Goal: Task Accomplishment & Management: Manage account settings

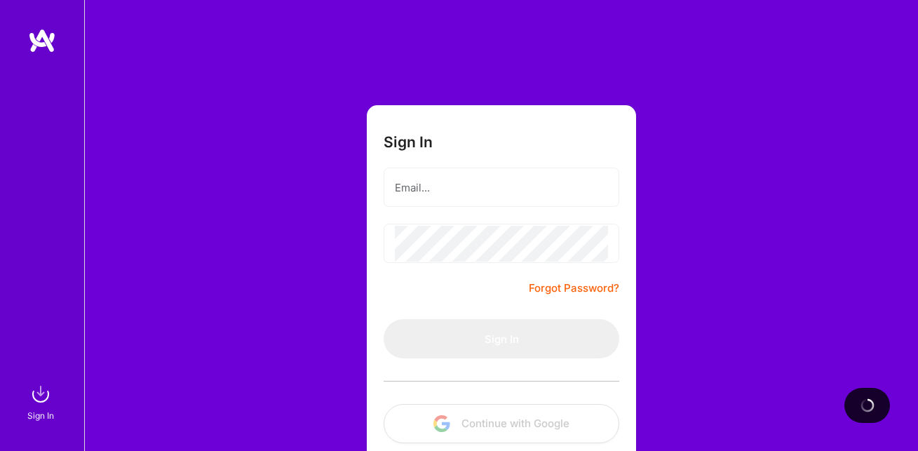
scroll to position [76, 0]
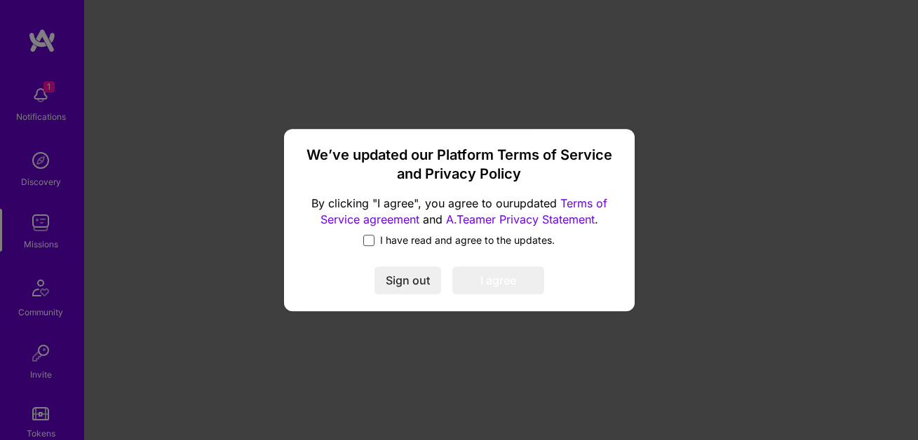
click at [372, 242] on span at bounding box center [368, 240] width 11 height 11
click at [0, 0] on input "I have read and agree to the updates." at bounding box center [0, 0] width 0 height 0
click at [504, 285] on button "I agree" at bounding box center [498, 281] width 92 height 28
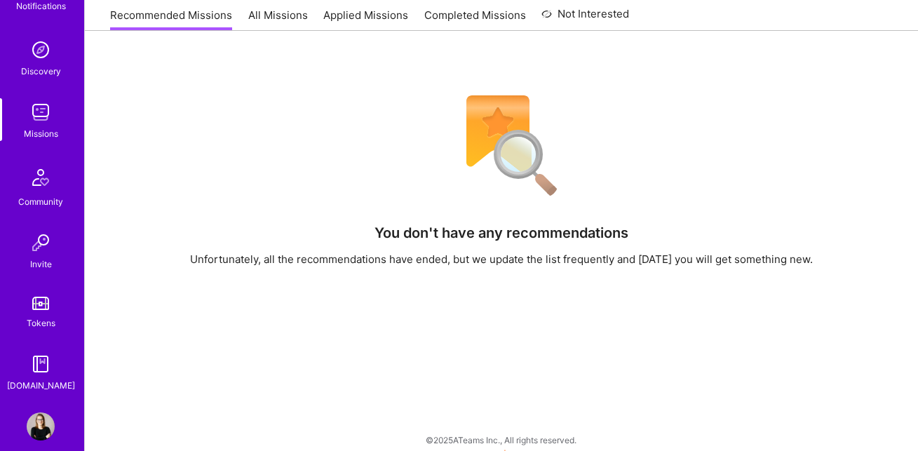
scroll to position [128, 0]
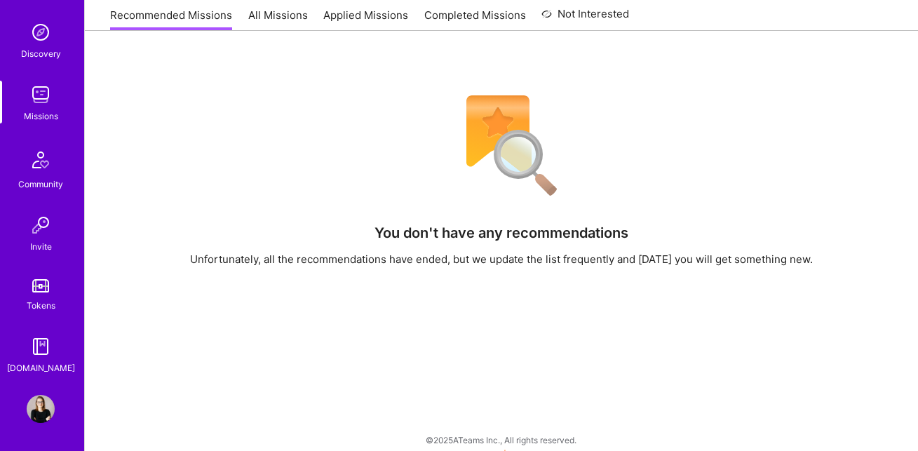
click at [30, 406] on img at bounding box center [41, 409] width 28 height 28
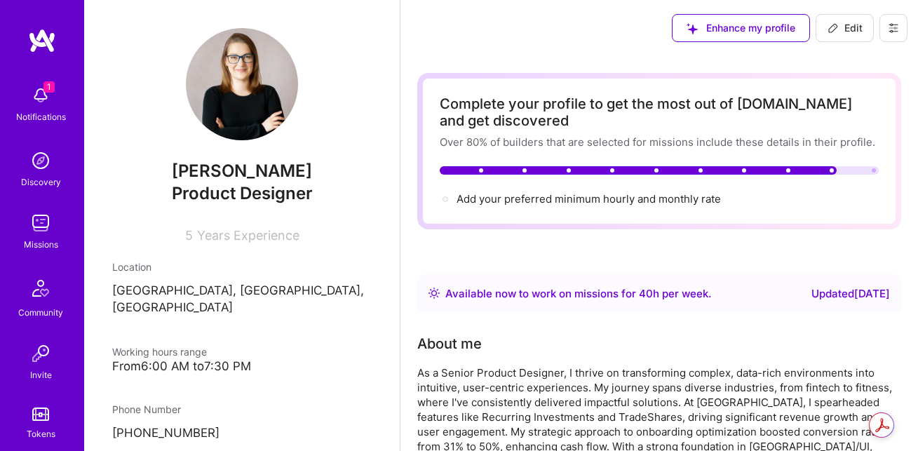
click at [835, 25] on icon at bounding box center [833, 27] width 11 height 11
select select "US"
select select "Right Now"
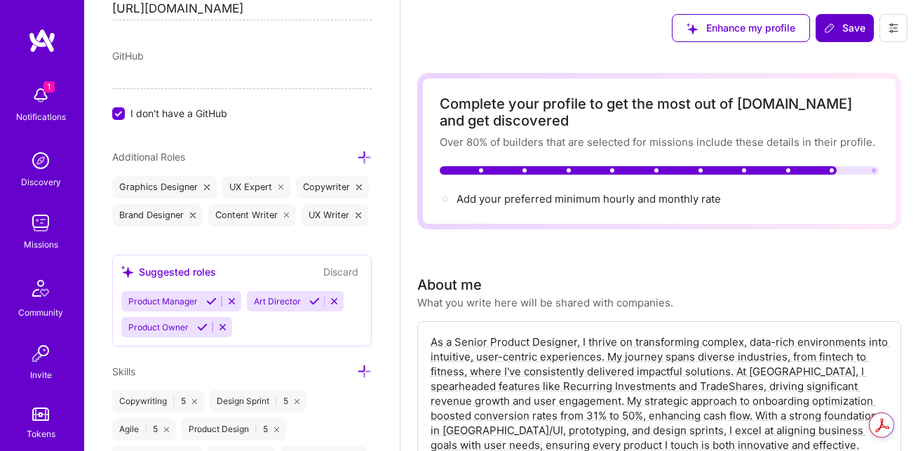
scroll to position [1313, 0]
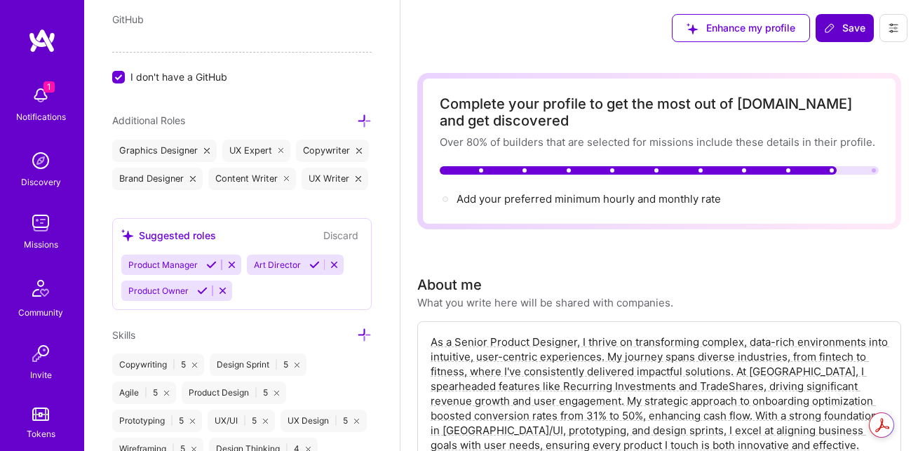
click at [276, 149] on div "UX Expert" at bounding box center [256, 151] width 69 height 22
click at [281, 150] on icon at bounding box center [281, 151] width 6 height 6
click at [281, 150] on div "Copywriter" at bounding box center [258, 151] width 73 height 22
click at [283, 151] on icon at bounding box center [286, 151] width 6 height 6
click at [210, 264] on icon at bounding box center [211, 264] width 11 height 11
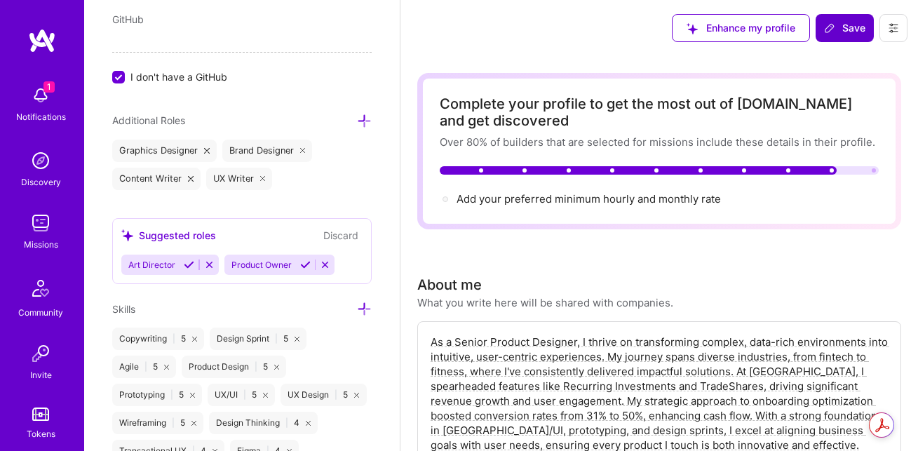
click at [199, 292] on div "Edit photo [PERSON_NAME] Product Designer 5 Years Experience Location This is t…" at bounding box center [242, 225] width 316 height 451
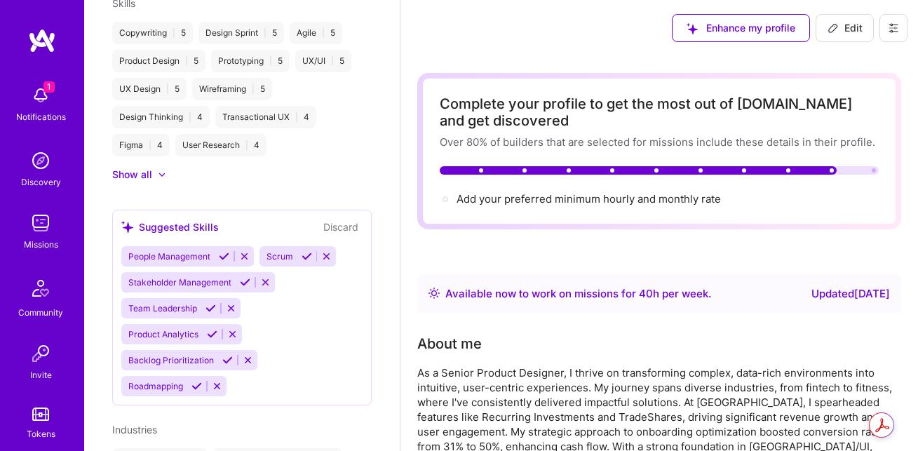
scroll to position [968, 0]
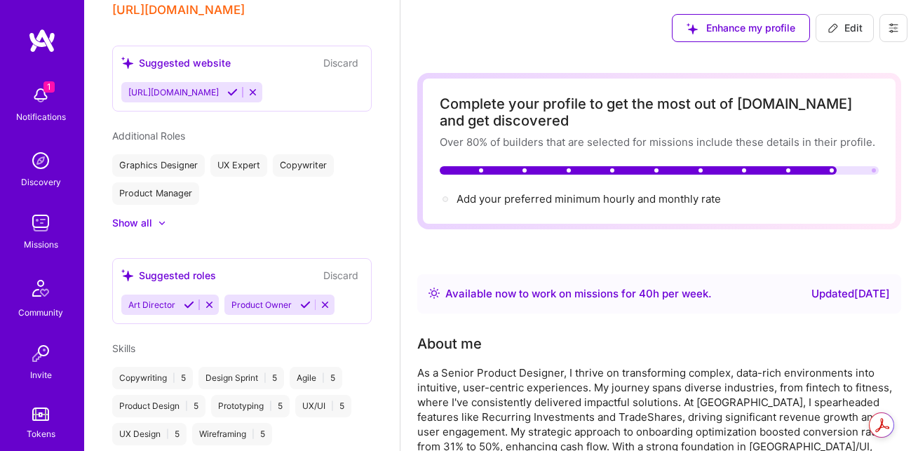
click at [302, 299] on icon at bounding box center [305, 304] width 11 height 11
click at [192, 154] on div "Graphics Designer" at bounding box center [158, 165] width 93 height 22
click at [187, 154] on div "Graphics Designer" at bounding box center [158, 165] width 93 height 22
click at [156, 216] on div at bounding box center [155, 223] width 6 height 14
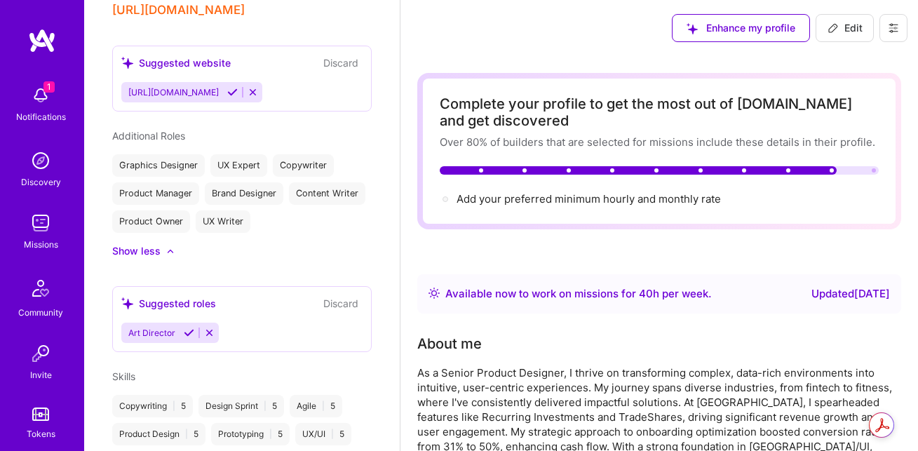
click at [267, 154] on div "Graphics Designer UX Expert Copywriter Product Manager Brand Designer Content W…" at bounding box center [241, 193] width 259 height 79
click at [252, 154] on div "UX Expert" at bounding box center [238, 165] width 57 height 22
click at [193, 154] on div "Graphics Designer" at bounding box center [158, 165] width 93 height 22
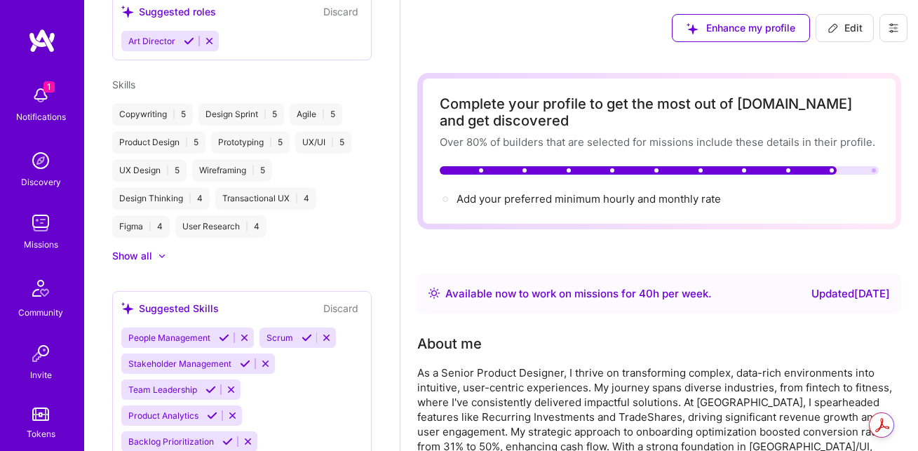
scroll to position [1289, 0]
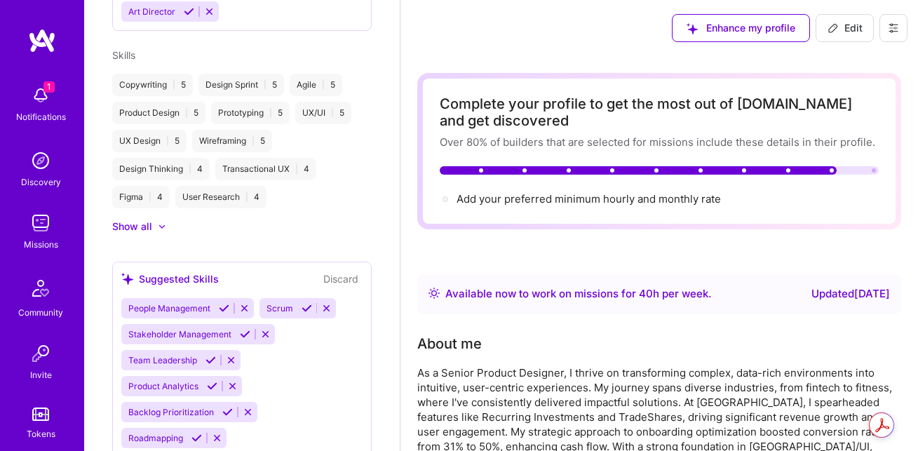
click at [245, 329] on icon at bounding box center [245, 334] width 11 height 11
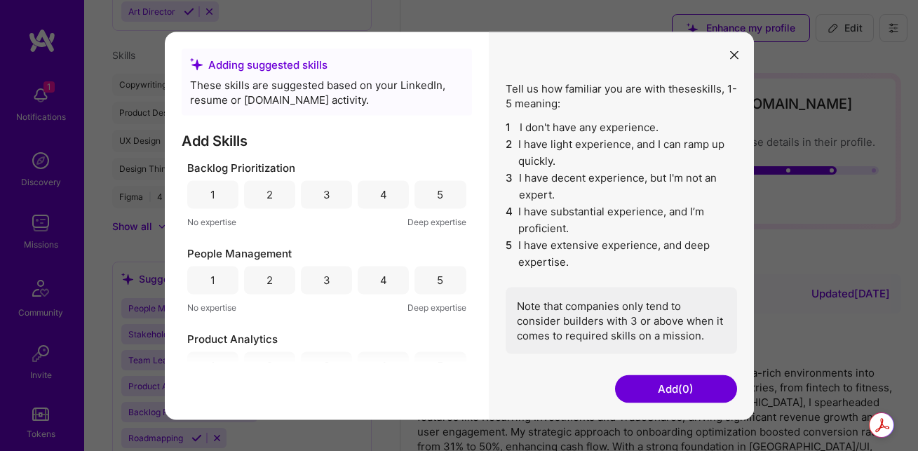
drag, startPoint x: 434, startPoint y: 196, endPoint x: 435, endPoint y: 210, distance: 14.0
click at [437, 196] on div "5" at bounding box center [440, 194] width 6 height 15
click at [437, 278] on div "5" at bounding box center [440, 280] width 6 height 15
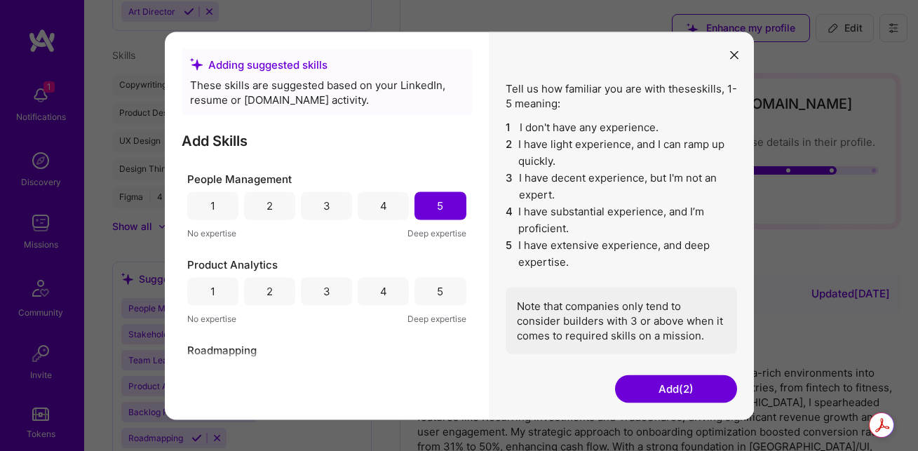
scroll to position [86, 0]
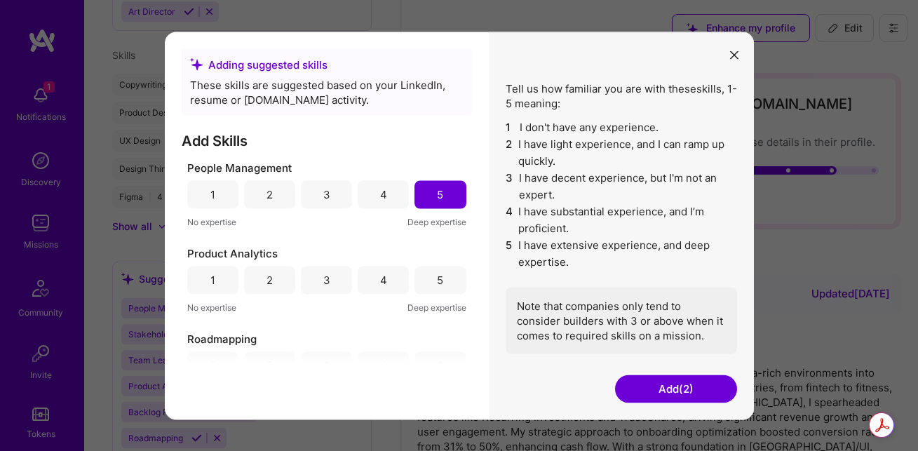
click at [438, 288] on div "5" at bounding box center [439, 280] width 51 height 28
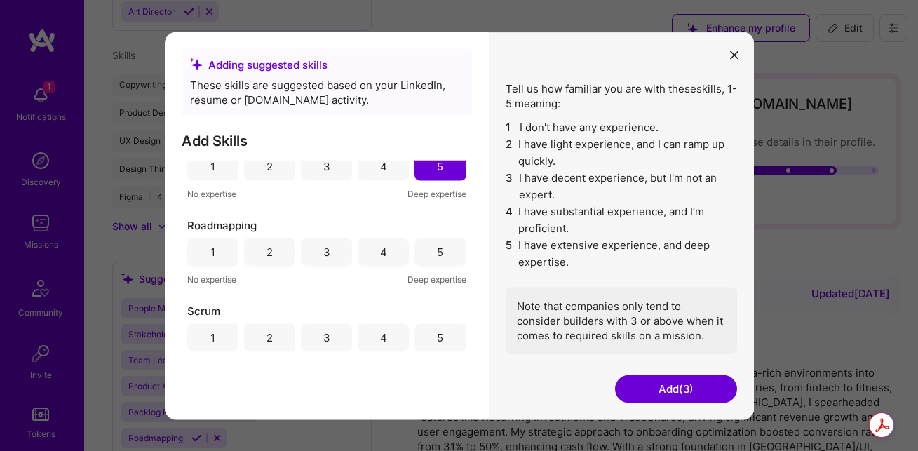
scroll to position [201, 0]
click at [437, 256] on div "5" at bounding box center [440, 250] width 6 height 15
click at [437, 335] on div "5" at bounding box center [440, 335] width 6 height 15
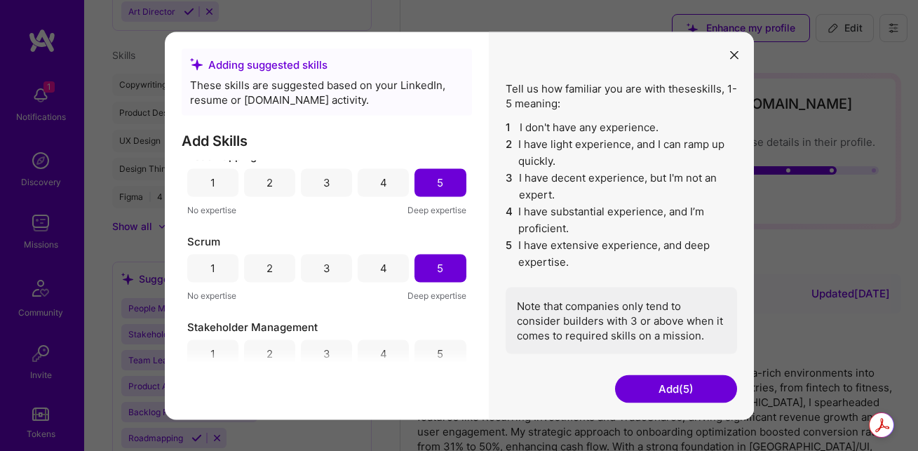
scroll to position [325, 0]
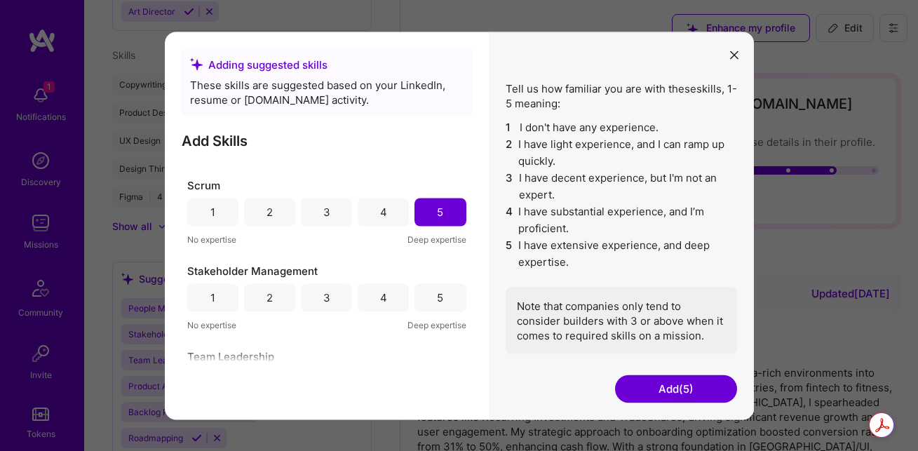
click at [439, 295] on div "5" at bounding box center [439, 297] width 51 height 28
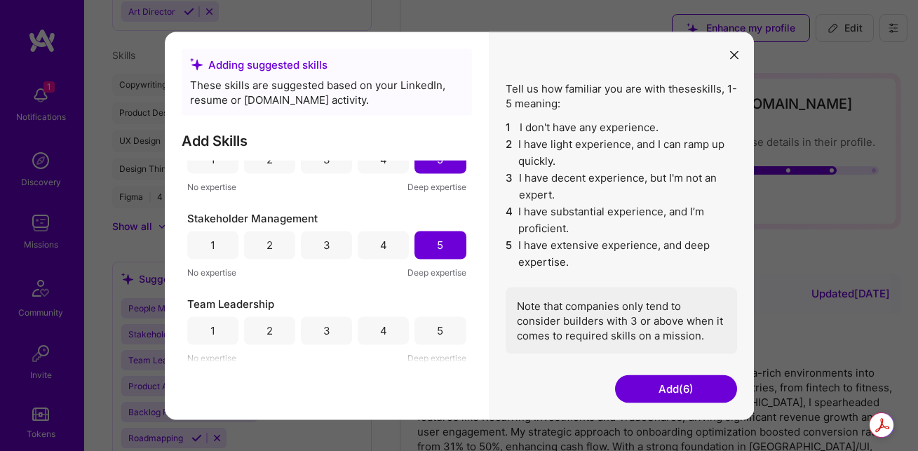
scroll to position [379, 0]
click at [437, 330] on div "5" at bounding box center [440, 328] width 6 height 15
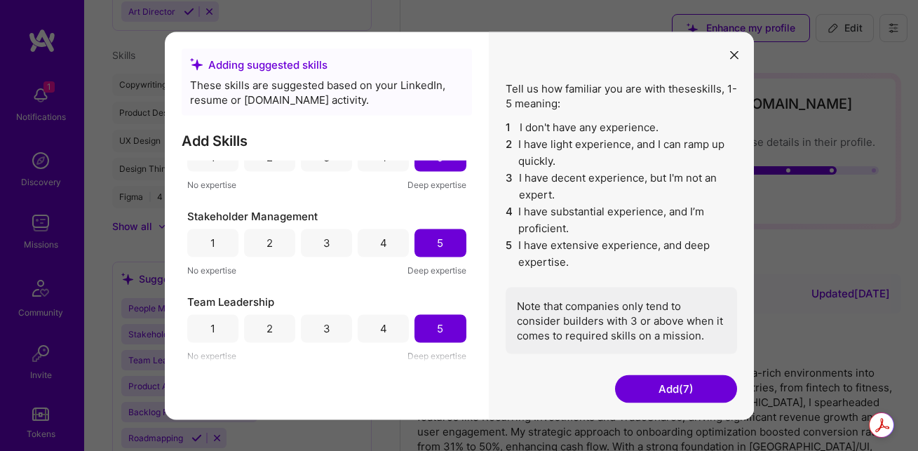
click at [685, 396] on button "Add (7)" at bounding box center [676, 389] width 122 height 28
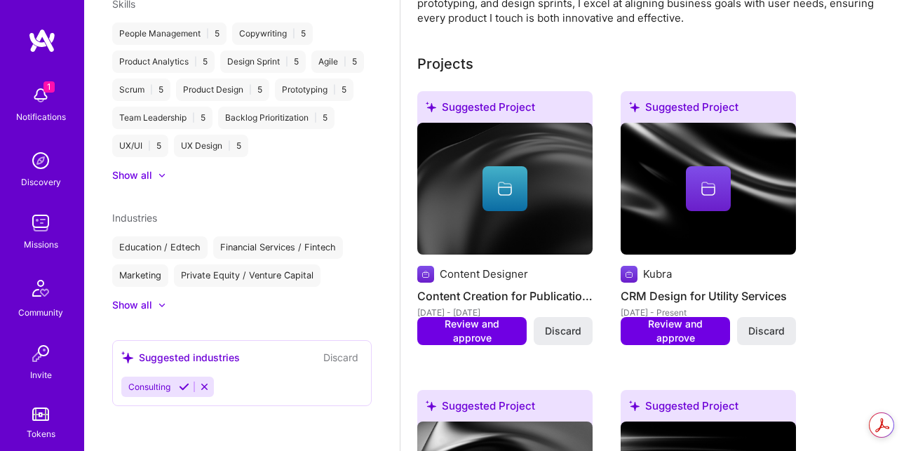
scroll to position [1352, 0]
click at [187, 386] on icon at bounding box center [184, 387] width 11 height 11
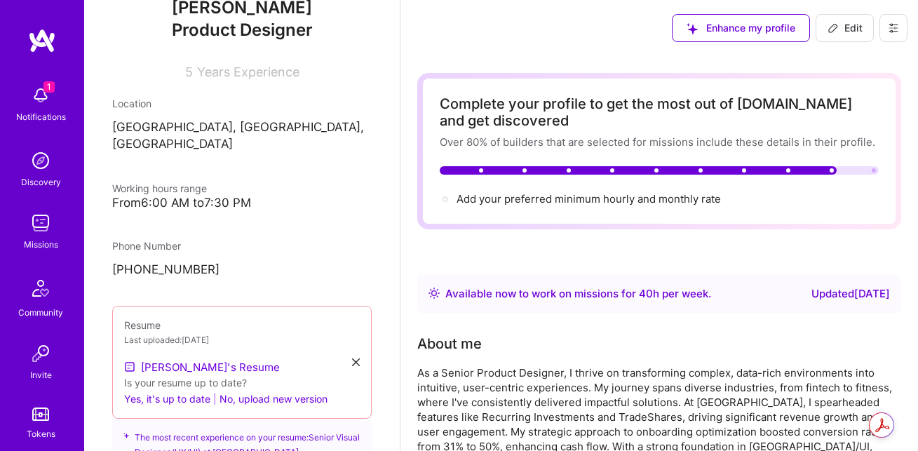
scroll to position [0, 0]
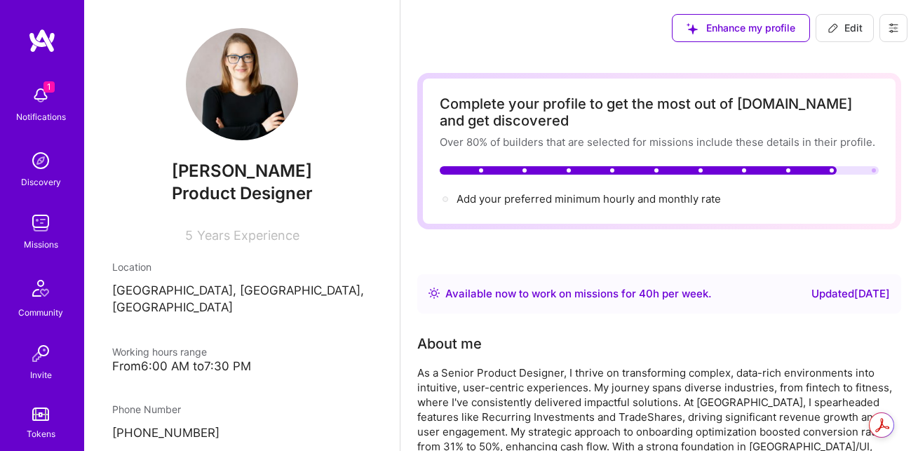
click at [858, 29] on span "Edit" at bounding box center [845, 28] width 35 height 14
select select "US"
select select "Right Now"
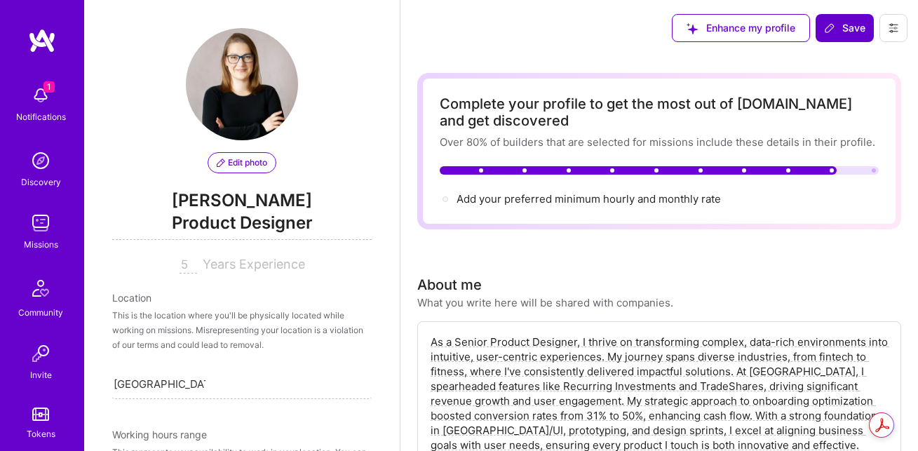
scroll to position [1060, 0]
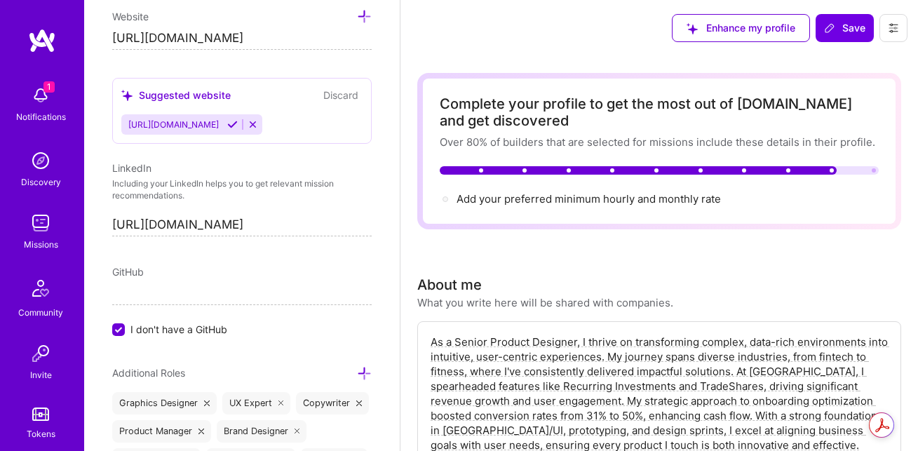
click at [893, 27] on icon at bounding box center [893, 28] width 8 height 2
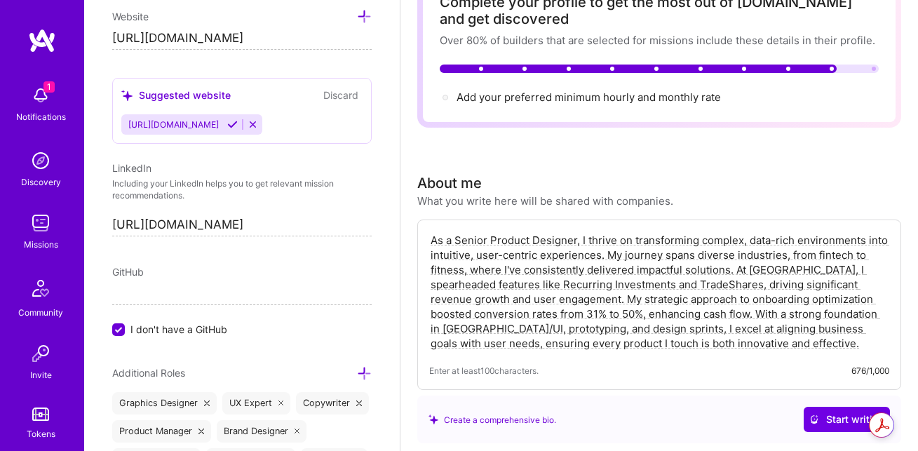
scroll to position [113, 0]
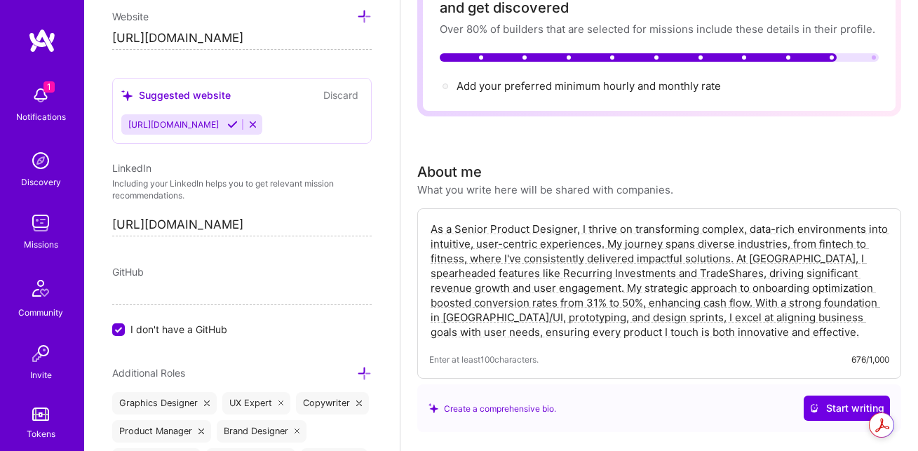
drag, startPoint x: 774, startPoint y: 344, endPoint x: 515, endPoint y: 268, distance: 269.8
click at [508, 265] on div "As a Senior Product Designer, I thrive on transforming complex, data-rich envir…" at bounding box center [659, 293] width 484 height 170
drag, startPoint x: 711, startPoint y: 330, endPoint x: 398, endPoint y: 189, distance: 344.0
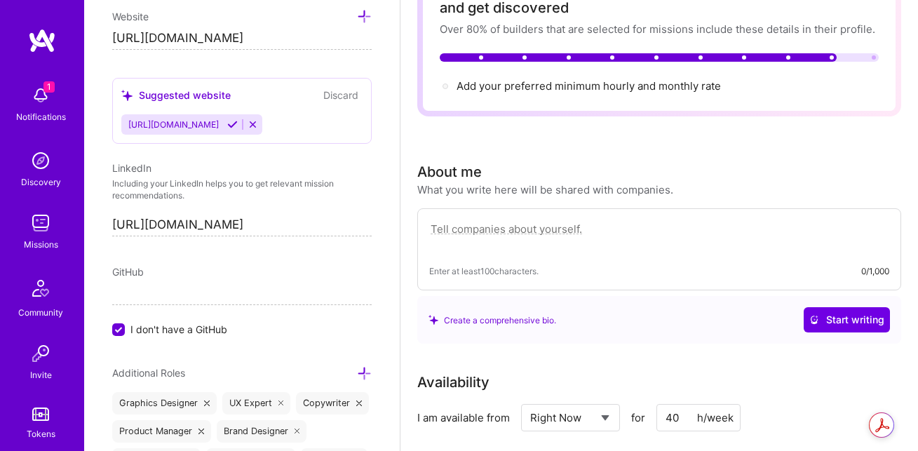
click at [676, 248] on textarea at bounding box center [659, 236] width 460 height 32
type textarea "Product Manager with 5 years experience"
click at [521, 318] on div "Create a comprehensive bio." at bounding box center [493, 320] width 128 height 15
click at [522, 324] on div "Create a comprehensive bio." at bounding box center [493, 320] width 128 height 15
click at [823, 314] on span "Start writing" at bounding box center [846, 320] width 75 height 14
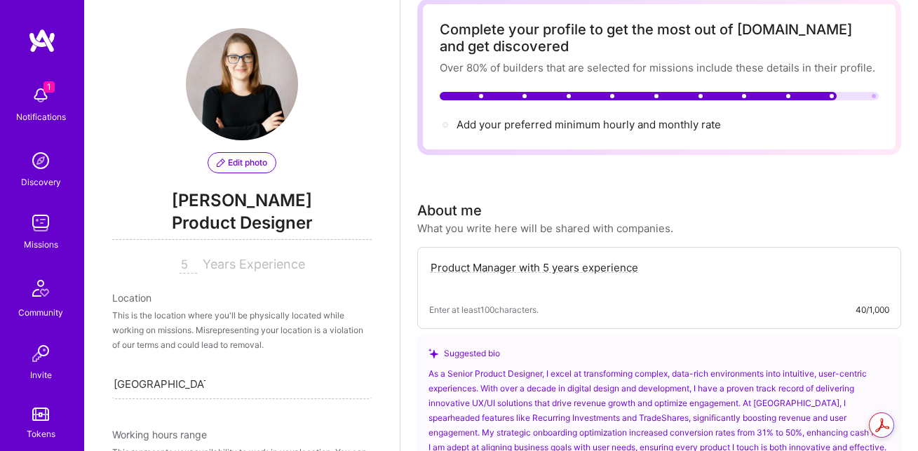
scroll to position [0, 0]
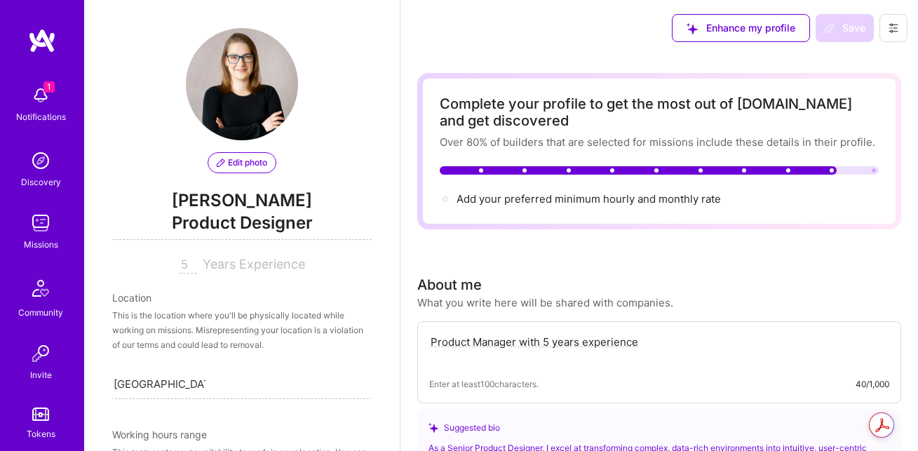
click at [890, 27] on icon at bounding box center [893, 28] width 8 height 2
click at [838, 67] on button "Settings" at bounding box center [854, 60] width 105 height 36
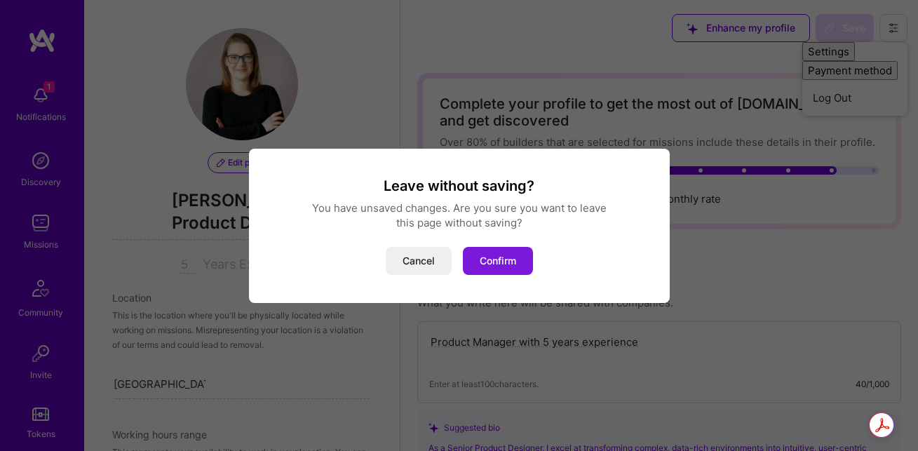
click at [497, 263] on button "Confirm" at bounding box center [498, 261] width 70 height 28
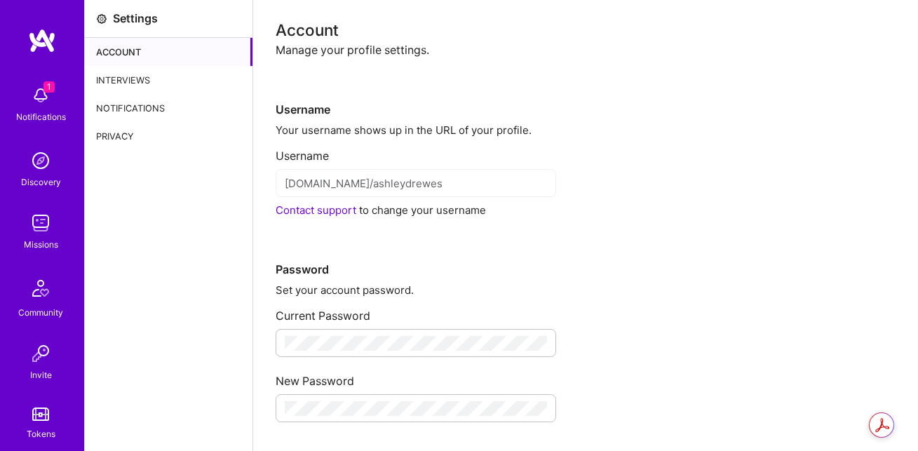
click at [144, 78] on div "Interviews" at bounding box center [169, 80] width 168 height 28
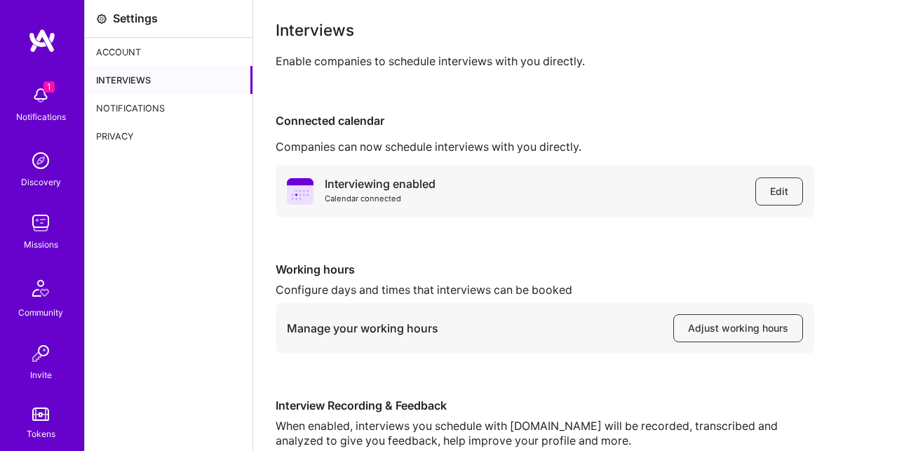
click at [144, 104] on div "Notifications" at bounding box center [169, 108] width 168 height 28
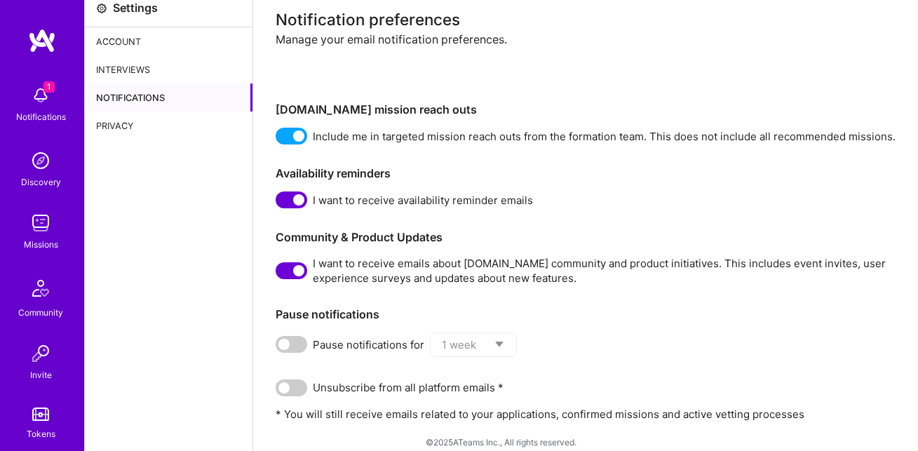
scroll to position [26, 0]
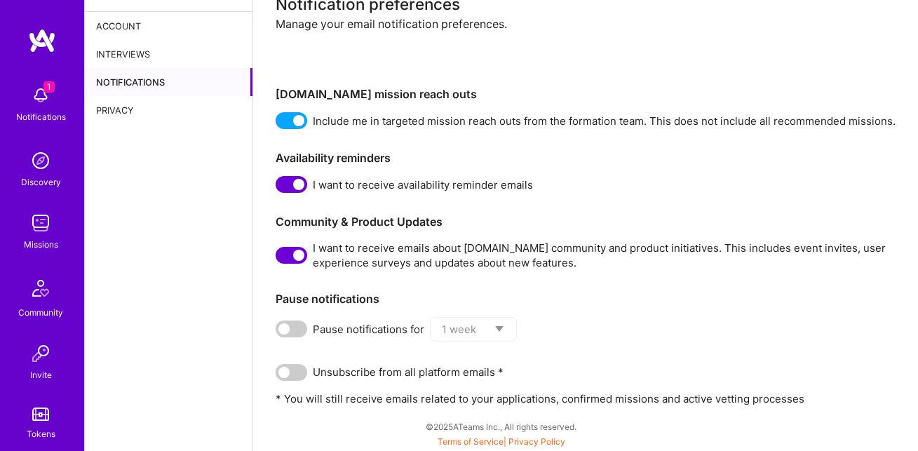
click at [44, 104] on img at bounding box center [41, 95] width 28 height 28
click at [45, 32] on img at bounding box center [42, 40] width 28 height 25
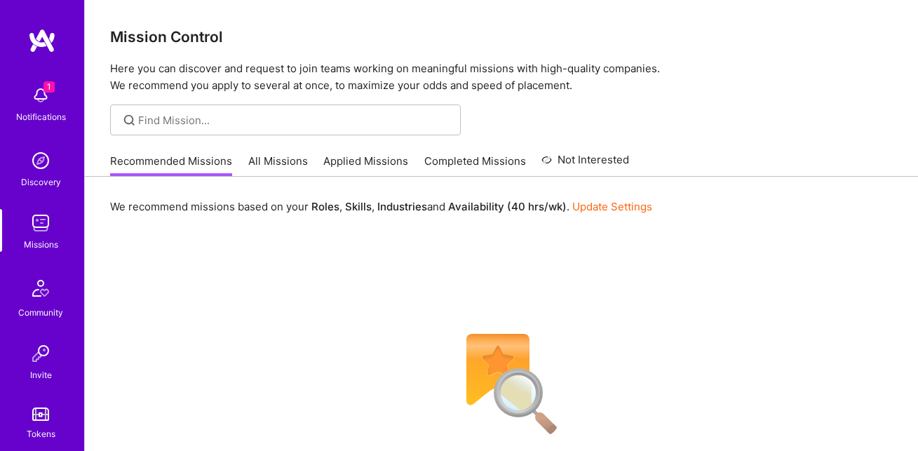
click at [273, 154] on link "All Missions" at bounding box center [278, 165] width 60 height 23
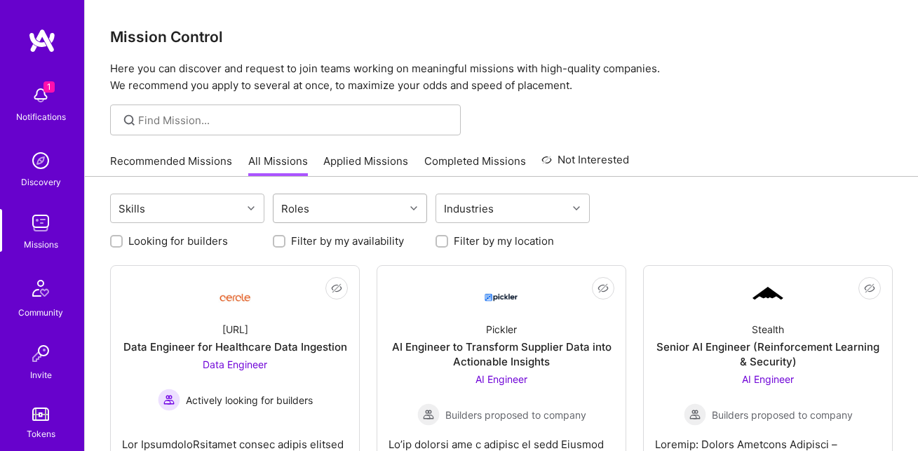
click at [357, 208] on div "Roles" at bounding box center [339, 208] width 131 height 28
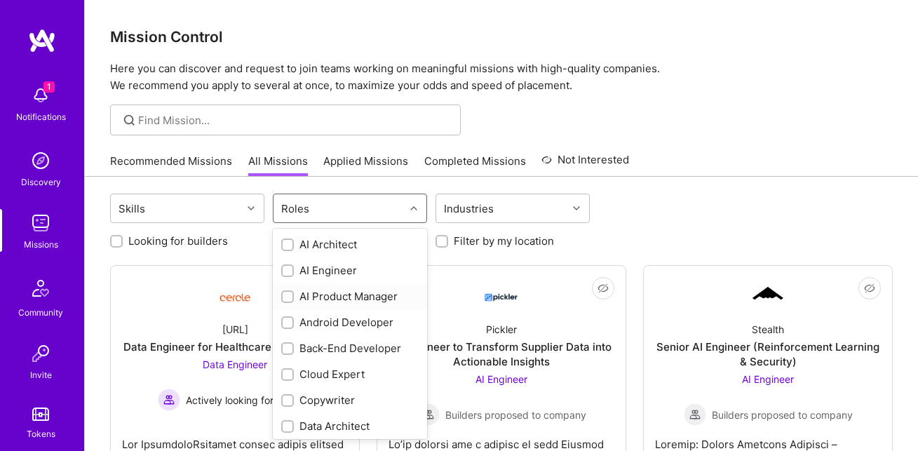
click at [358, 296] on div "AI Product Manager" at bounding box center [349, 296] width 137 height 15
checkbox input "true"
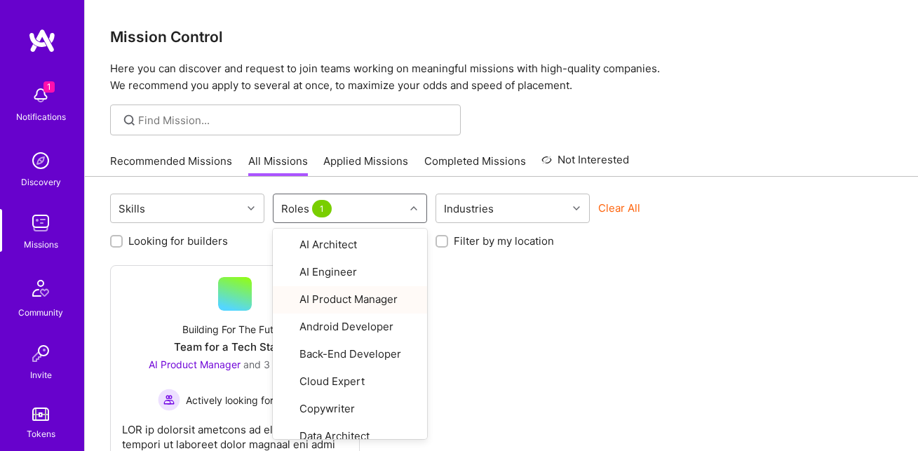
click at [498, 305] on div "Not Interested Building For The Future Team for a Tech Startup AI Product Manag…" at bounding box center [501, 380] width 783 height 231
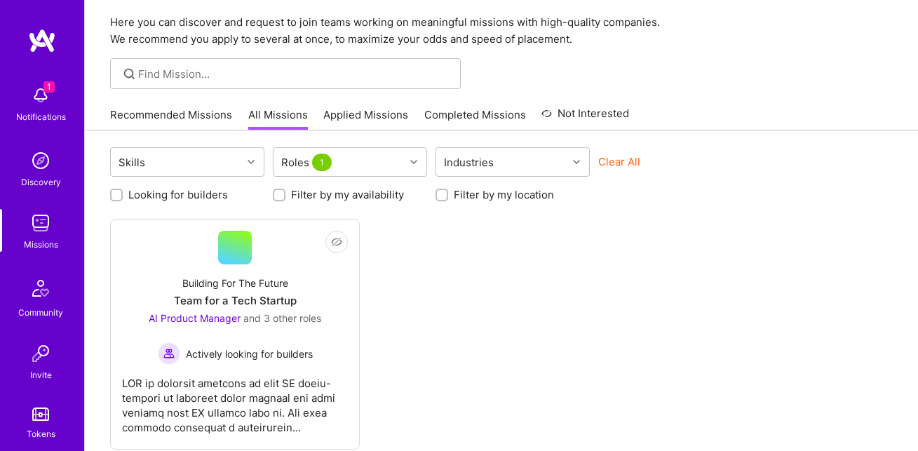
scroll to position [62, 0]
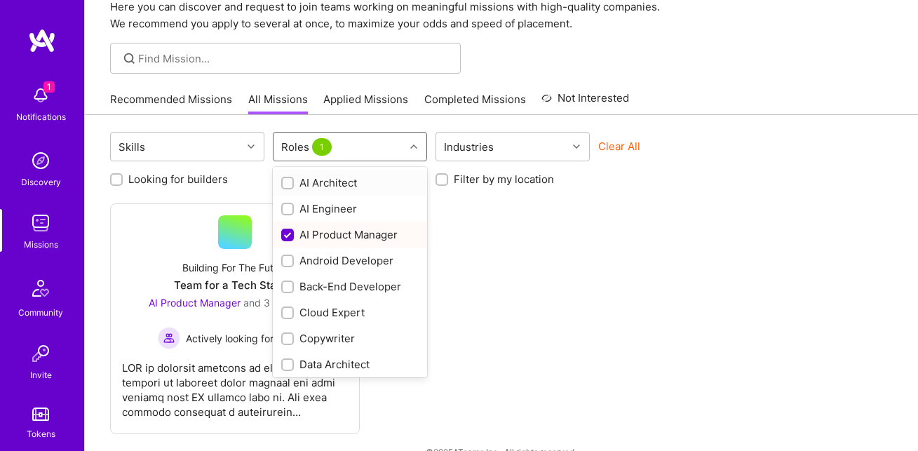
drag, startPoint x: 308, startPoint y: 147, endPoint x: 324, endPoint y: 156, distance: 18.5
click at [313, 152] on div "Roles 1" at bounding box center [308, 147] width 60 height 20
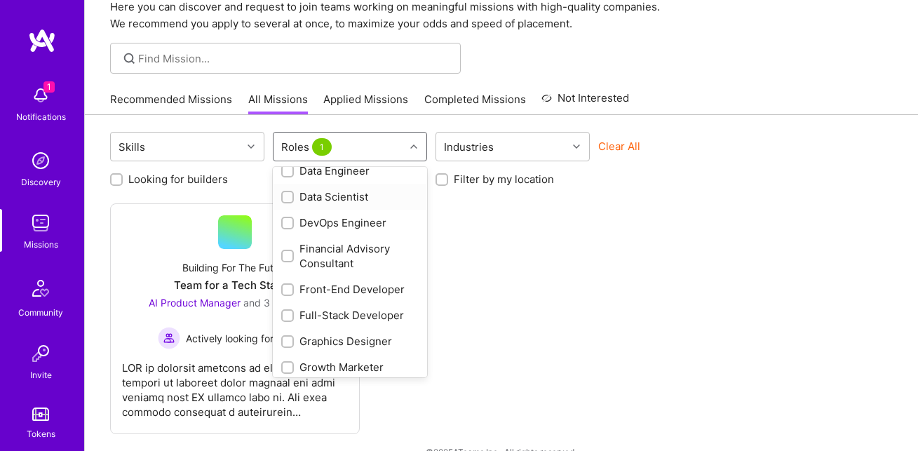
scroll to position [448, 0]
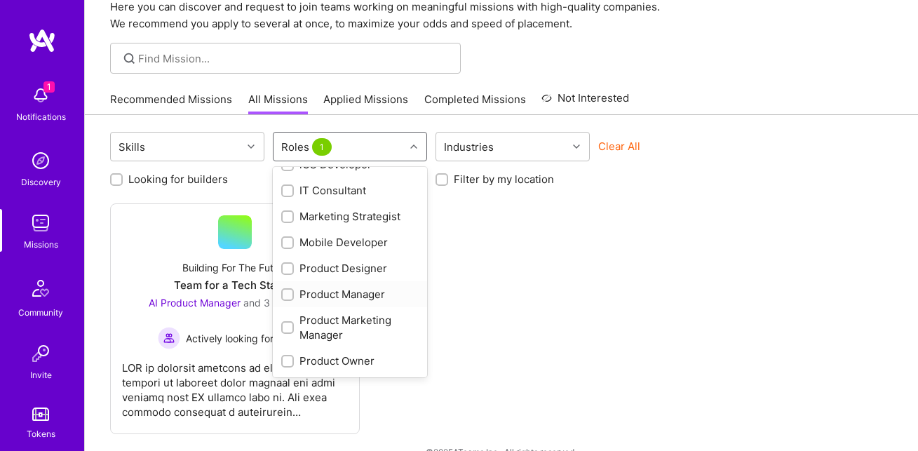
click at [291, 290] on input "checkbox" at bounding box center [289, 295] width 10 height 10
checkbox input "true"
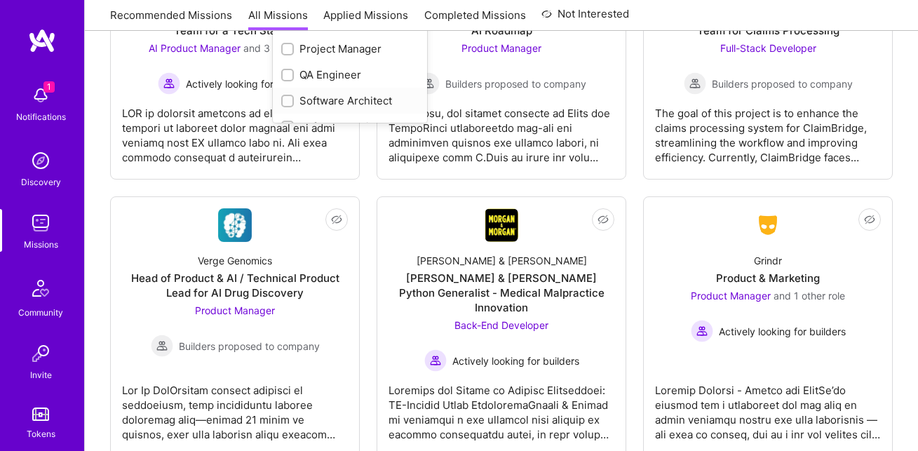
scroll to position [459, 0]
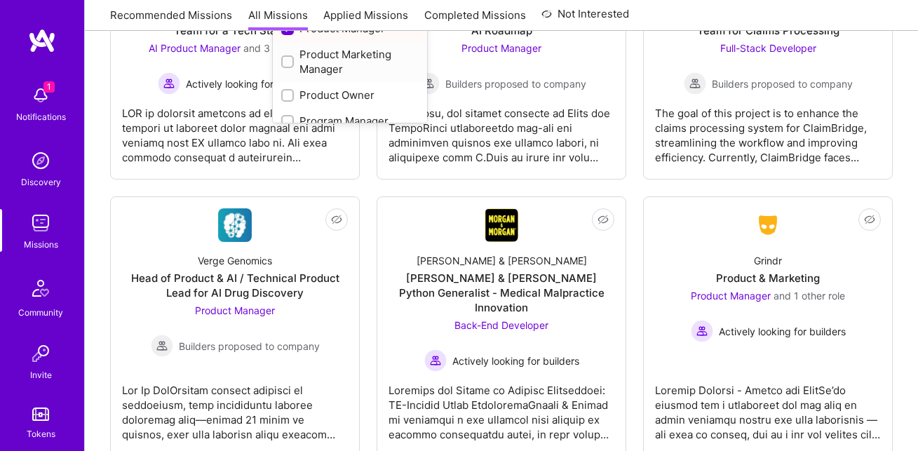
click at [344, 62] on div "Product Marketing Manager" at bounding box center [349, 61] width 137 height 29
checkbox input "true"
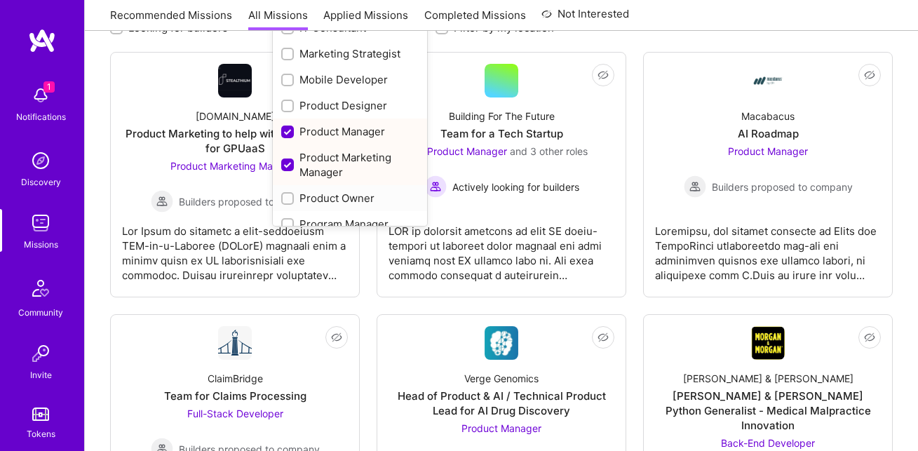
scroll to position [0, 0]
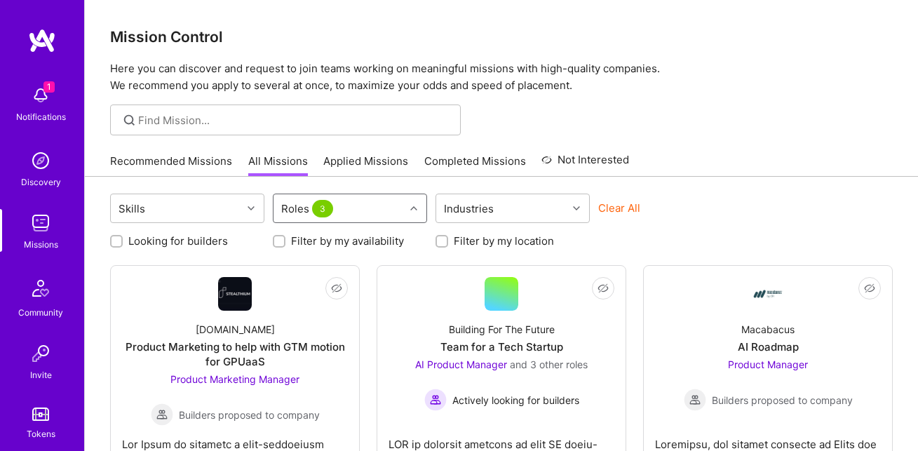
click at [386, 207] on div "Roles 3" at bounding box center [339, 208] width 131 height 28
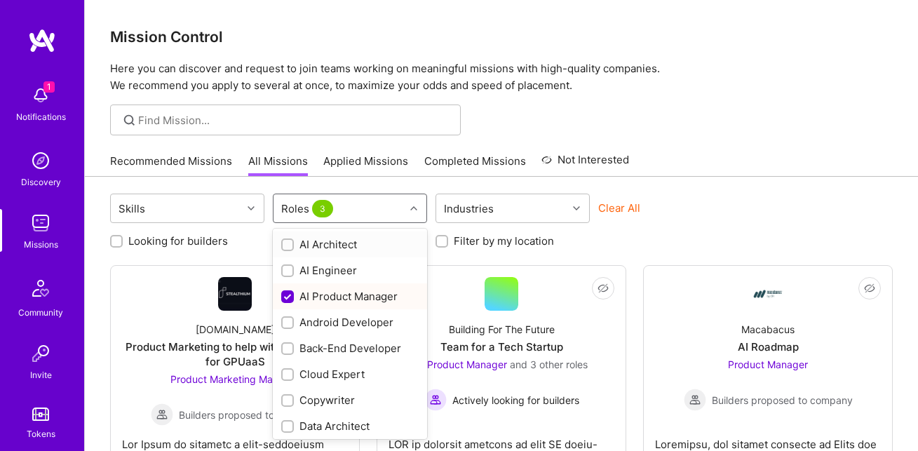
drag, startPoint x: 342, startPoint y: 213, endPoint x: 302, endPoint y: 206, distance: 40.6
click at [297, 208] on div "Roles 3" at bounding box center [339, 208] width 131 height 28
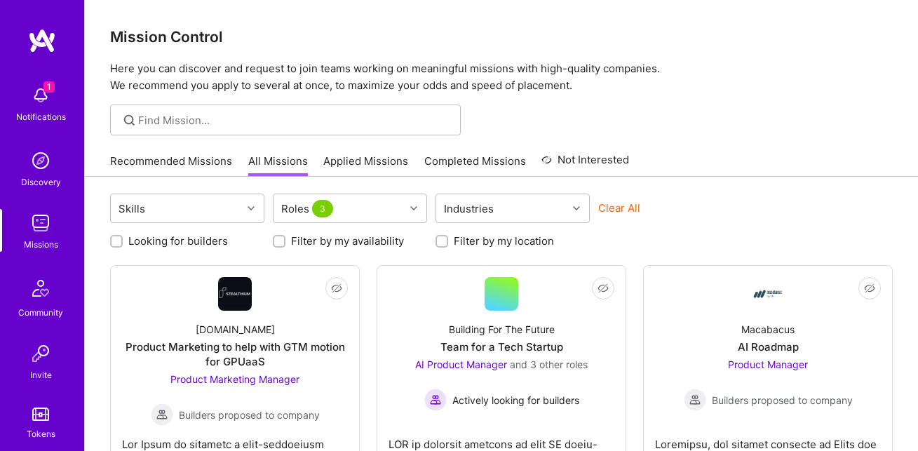
drag, startPoint x: 616, startPoint y: 205, endPoint x: 60, endPoint y: 109, distance: 563.8
click at [615, 205] on button "Clear All" at bounding box center [619, 208] width 42 height 15
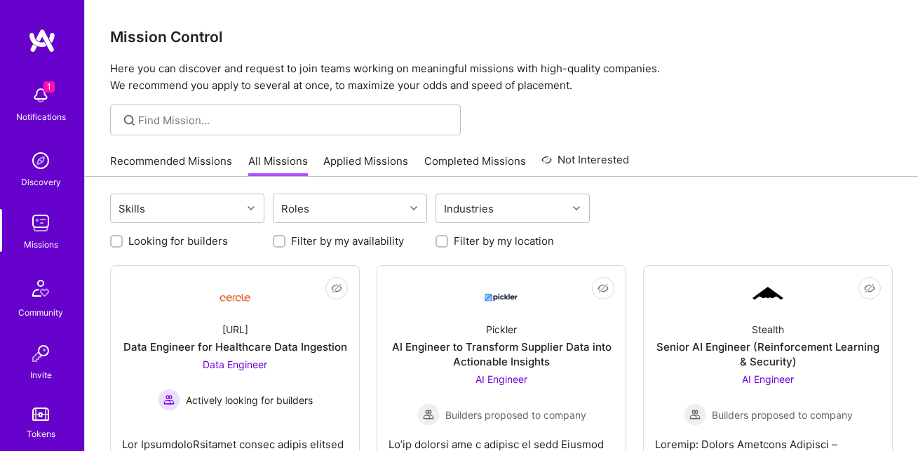
click at [42, 100] on img at bounding box center [41, 95] width 28 height 28
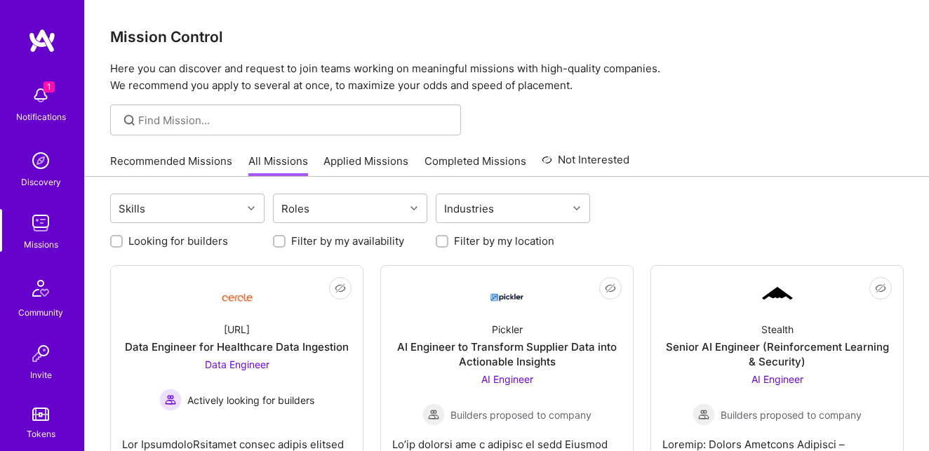
click at [46, 38] on img at bounding box center [42, 40] width 28 height 25
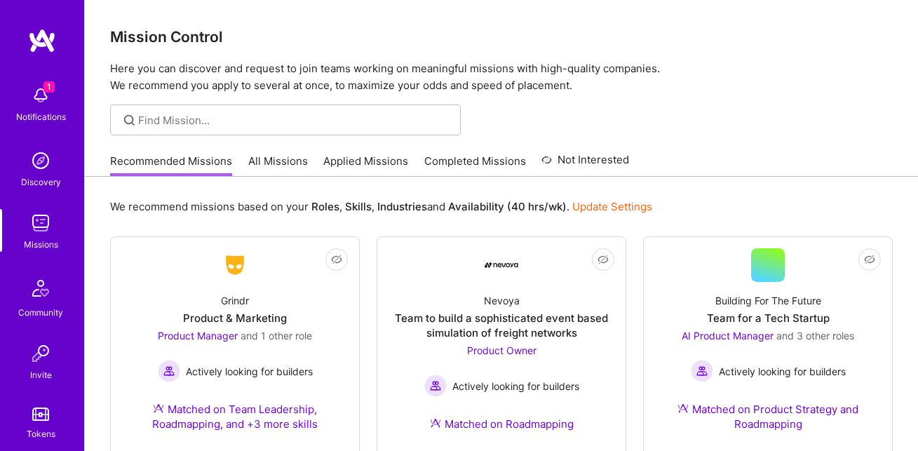
click at [864, 62] on p "Here you can discover and request to join teams working on meaningful missions …" at bounding box center [501, 77] width 783 height 34
click at [32, 41] on img at bounding box center [42, 40] width 28 height 25
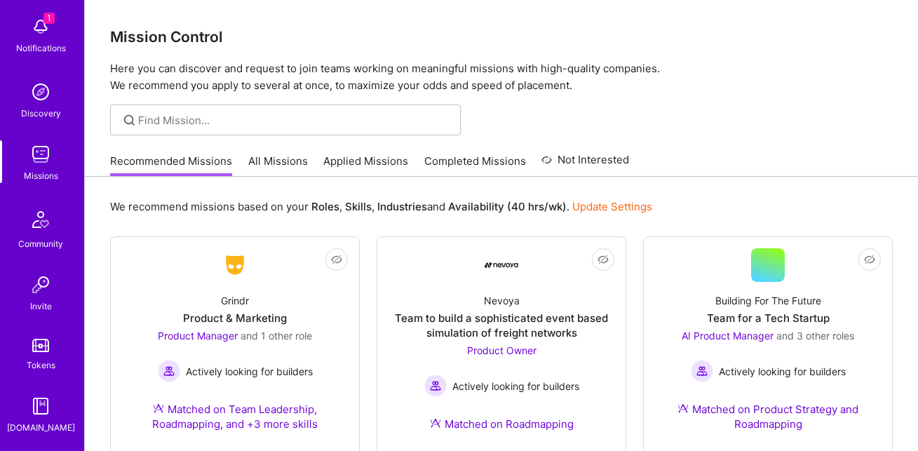
scroll to position [128, 0]
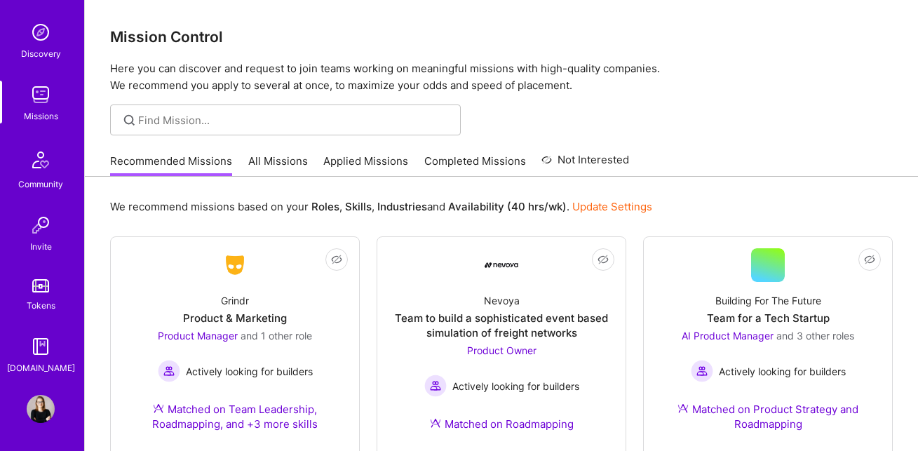
click at [33, 405] on img at bounding box center [41, 409] width 28 height 28
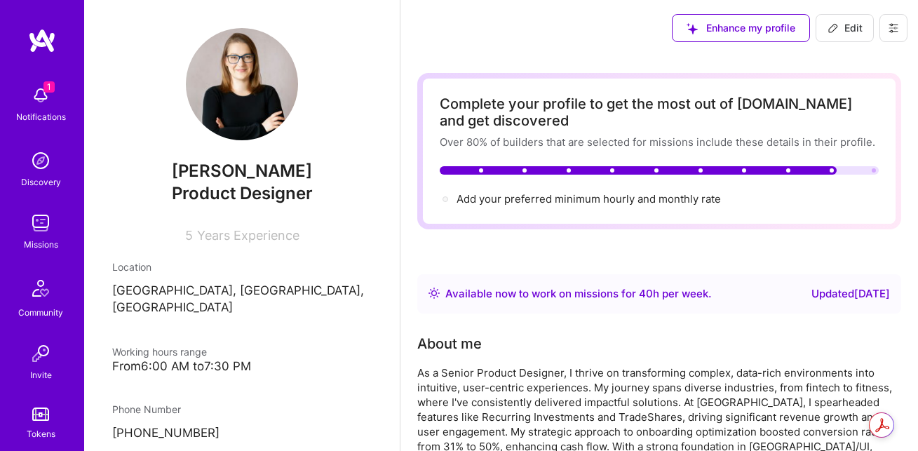
click at [897, 28] on icon at bounding box center [893, 27] width 11 height 11
click at [865, 60] on button "Settings" at bounding box center [854, 60] width 105 height 36
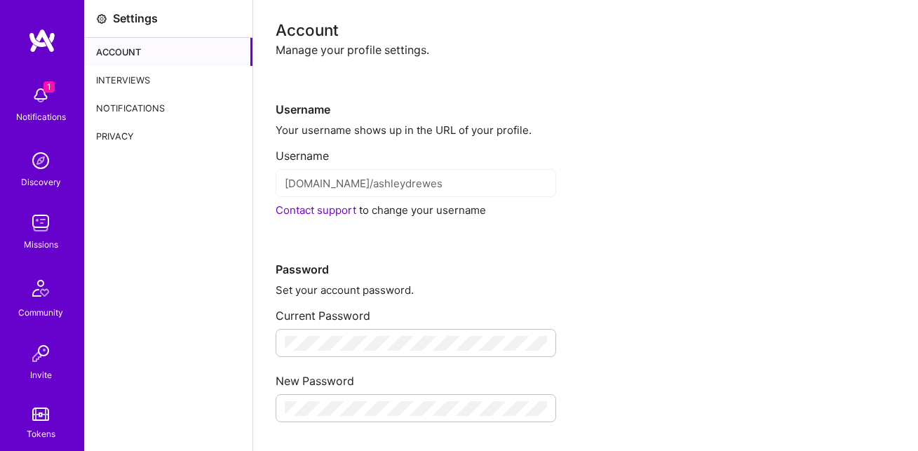
click at [123, 80] on div "Interviews" at bounding box center [169, 80] width 168 height 28
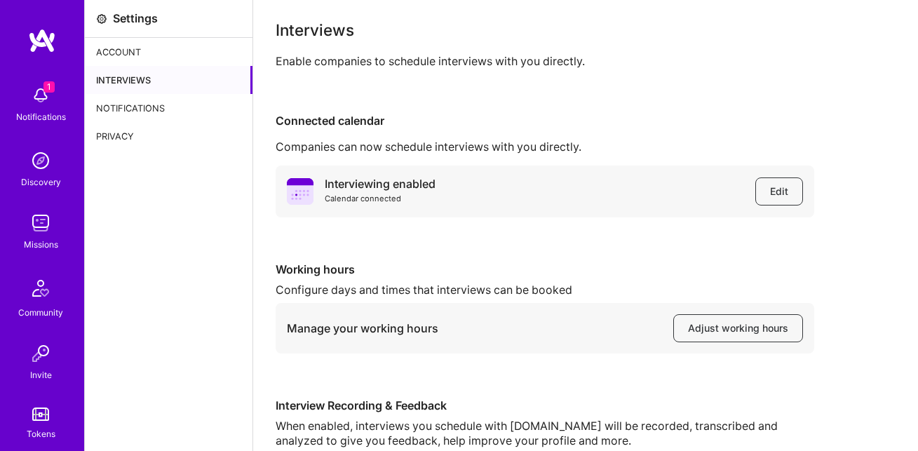
click at [136, 106] on div "Notifications" at bounding box center [169, 108] width 168 height 28
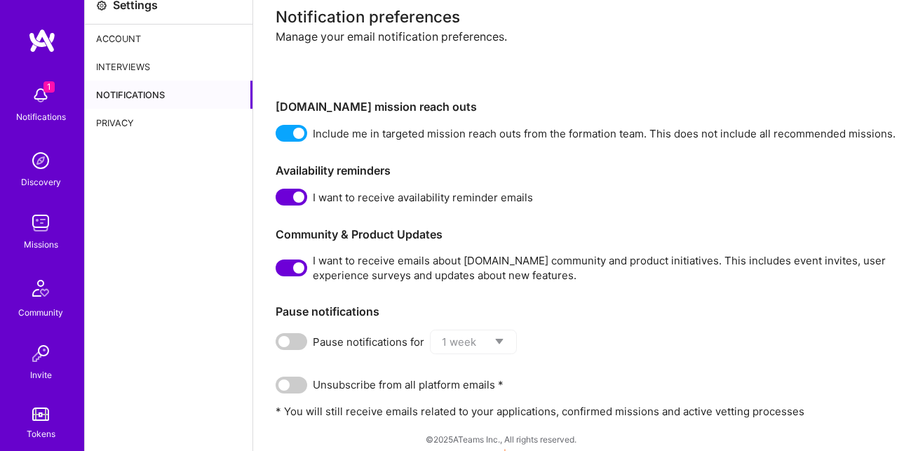
scroll to position [26, 0]
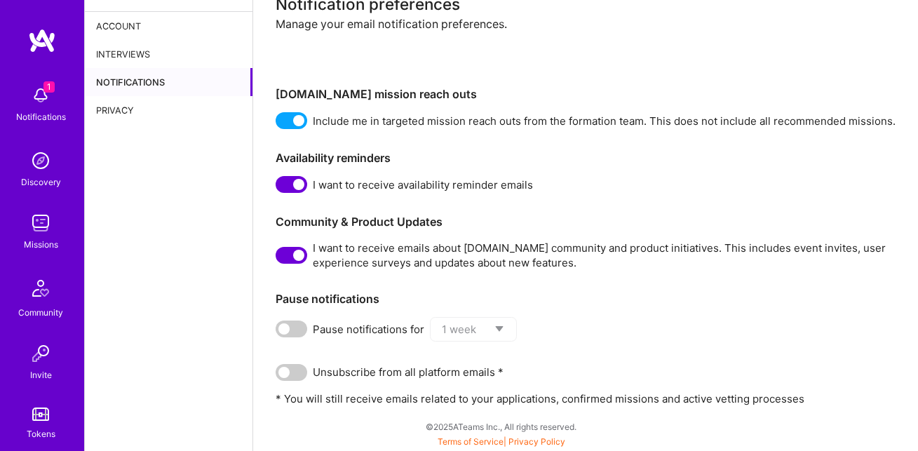
click at [116, 107] on div "Privacy" at bounding box center [169, 110] width 168 height 28
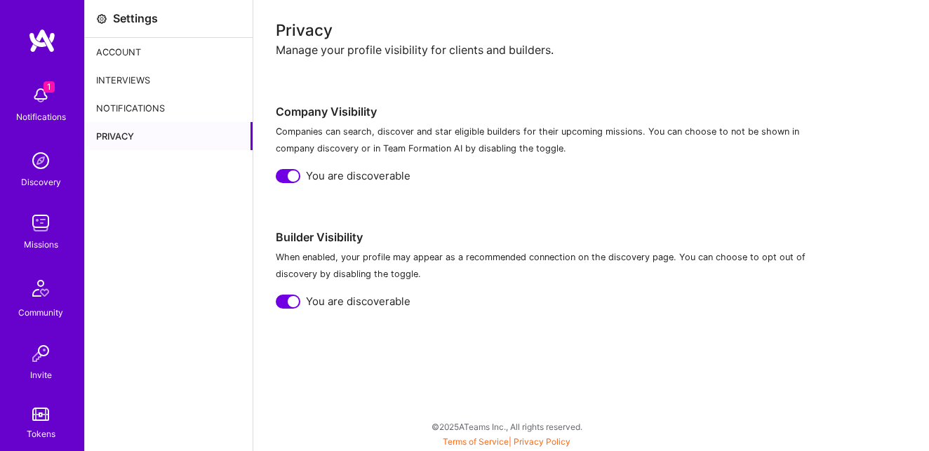
click at [294, 299] on div at bounding box center [293, 301] width 11 height 11
click at [292, 179] on div at bounding box center [293, 175] width 11 height 11
click at [119, 102] on div "Notifications" at bounding box center [169, 108] width 168 height 28
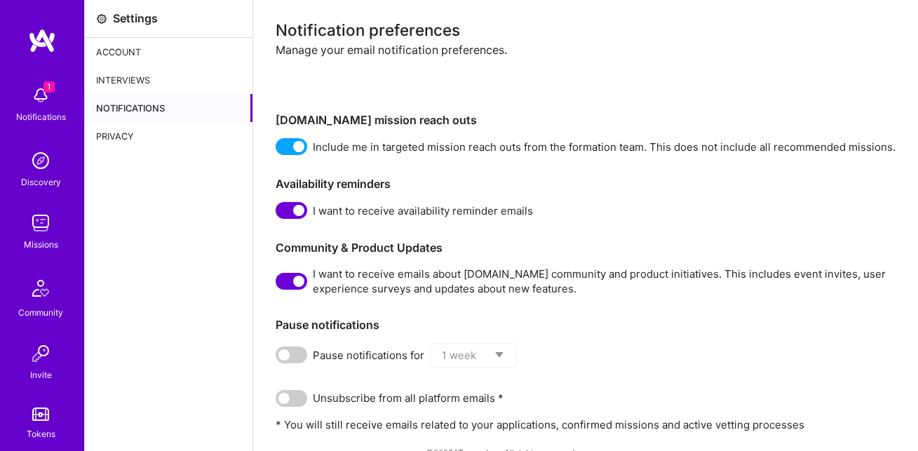
drag, startPoint x: 293, startPoint y: 286, endPoint x: 286, endPoint y: 242, distance: 44.7
click at [292, 285] on span at bounding box center [292, 281] width 32 height 17
click at [278, 284] on input "checkbox" at bounding box center [278, 284] width 0 height 0
click at [295, 221] on div "Notification preferences Manage your email notification preferences. [DOMAIN_NA…" at bounding box center [586, 227] width 620 height 410
click at [292, 146] on span at bounding box center [292, 146] width 32 height 17
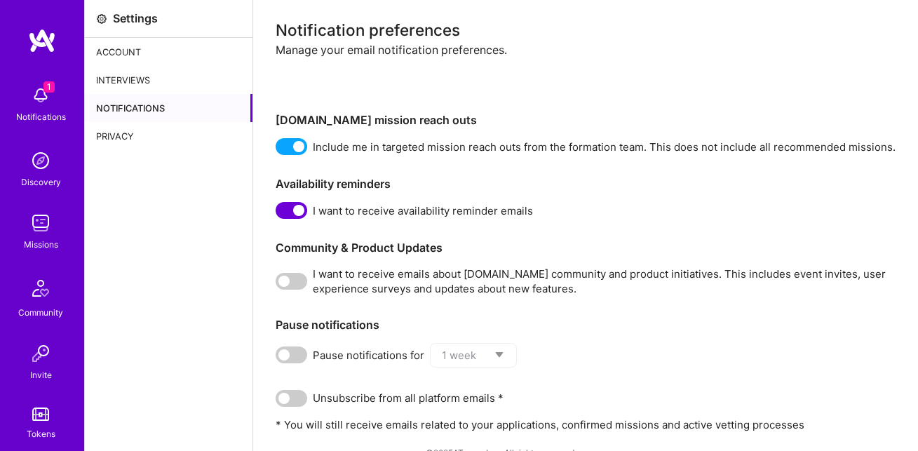
click at [278, 149] on input "checkbox" at bounding box center [278, 149] width 0 height 0
click at [296, 206] on span at bounding box center [292, 210] width 32 height 17
click at [278, 213] on input "checkbox" at bounding box center [278, 213] width 0 height 0
click at [148, 56] on div "Account" at bounding box center [169, 52] width 168 height 28
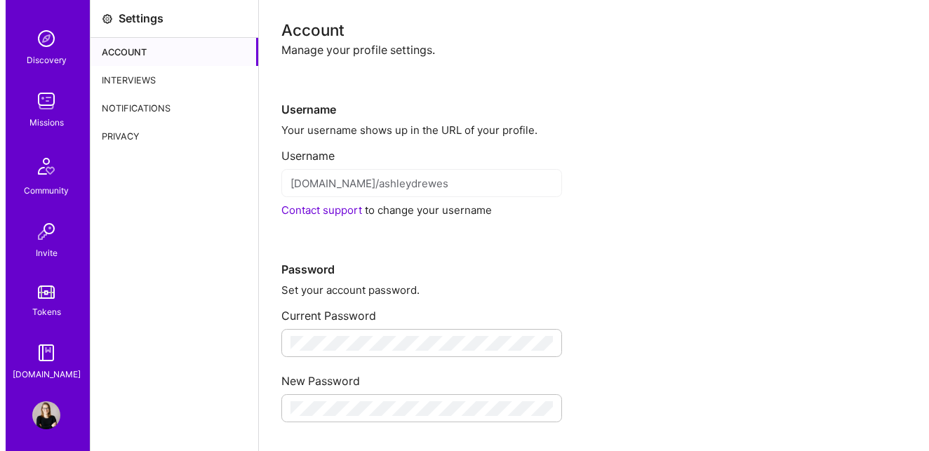
scroll to position [128, 0]
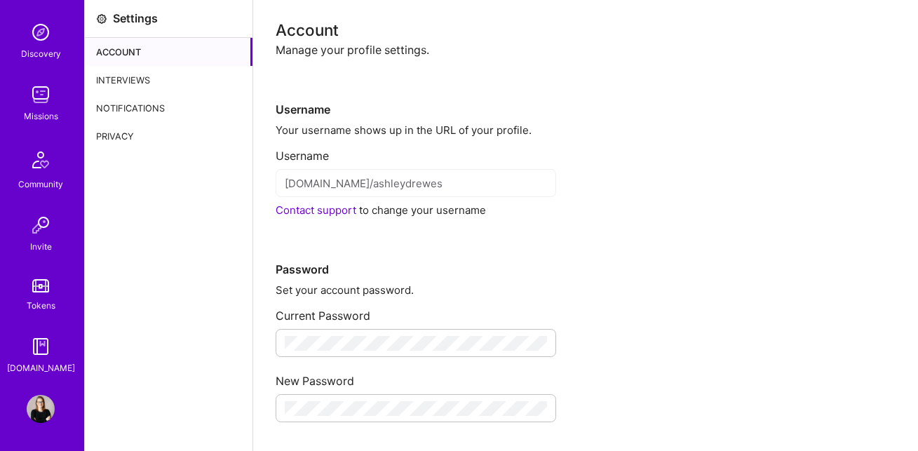
click at [31, 39] on img at bounding box center [41, 32] width 28 height 28
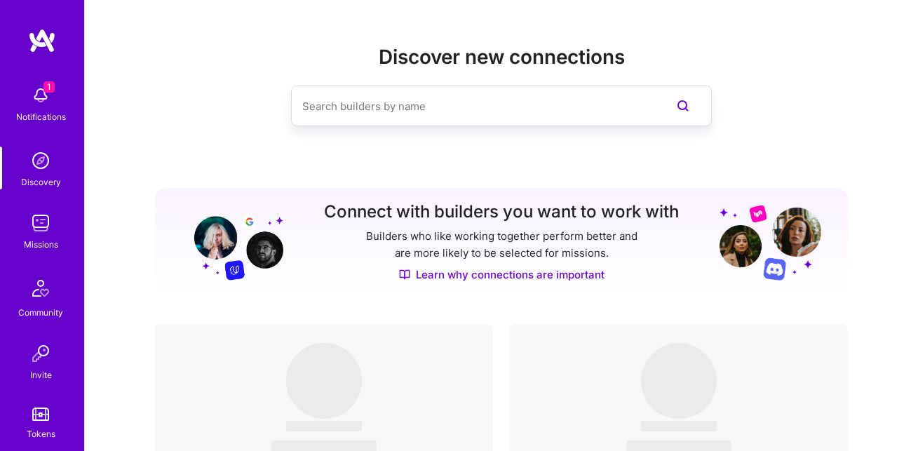
click at [43, 100] on img at bounding box center [41, 95] width 28 height 28
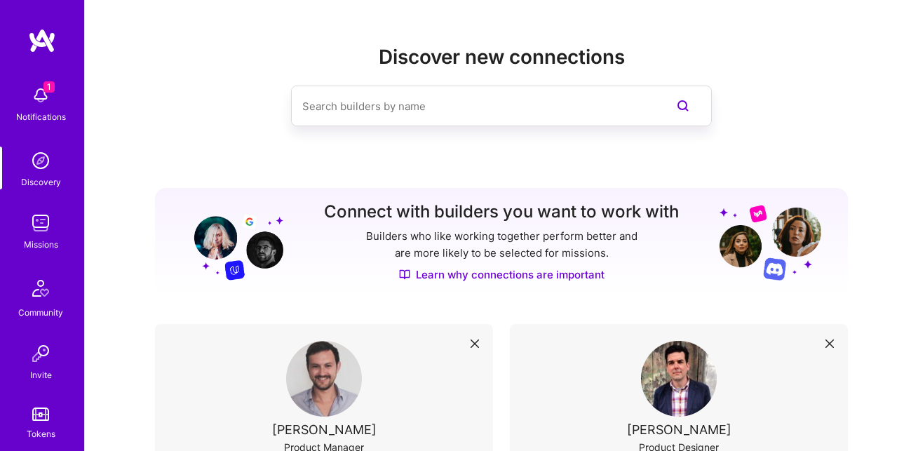
click at [33, 32] on img at bounding box center [42, 40] width 28 height 25
